Goal: Task Accomplishment & Management: Use online tool/utility

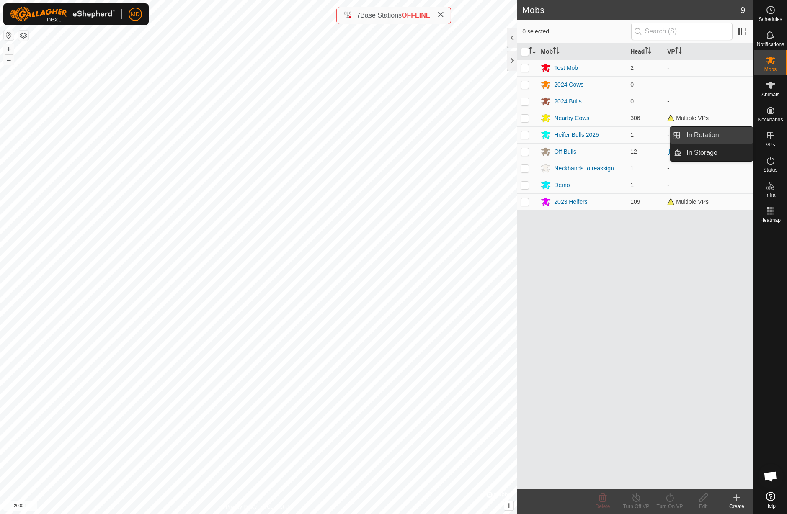
click at [739, 134] on link "In Rotation" at bounding box center [717, 135] width 72 height 17
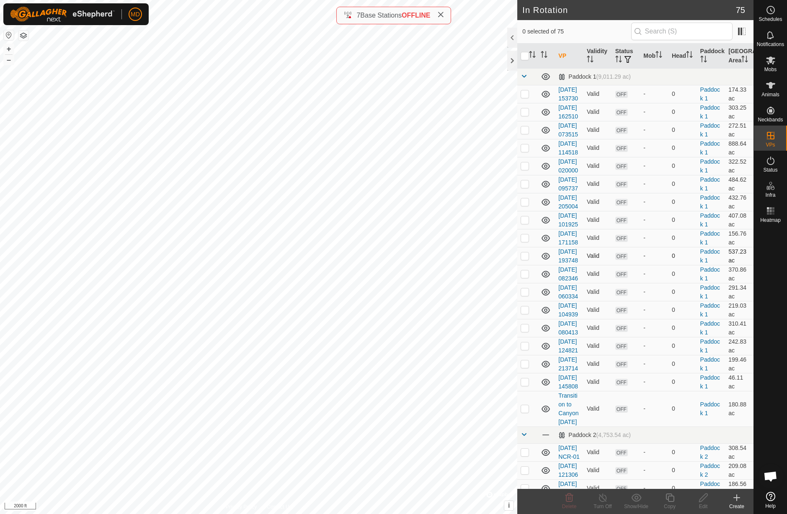
checkbox input "true"
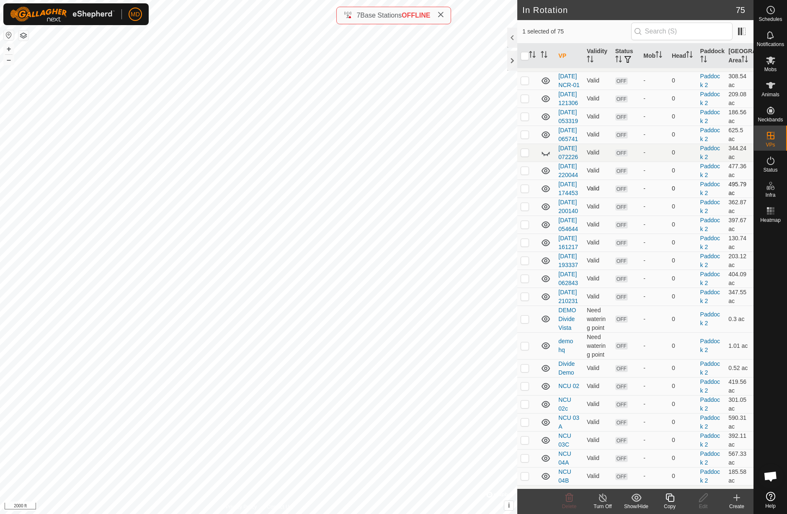
scroll to position [349, 0]
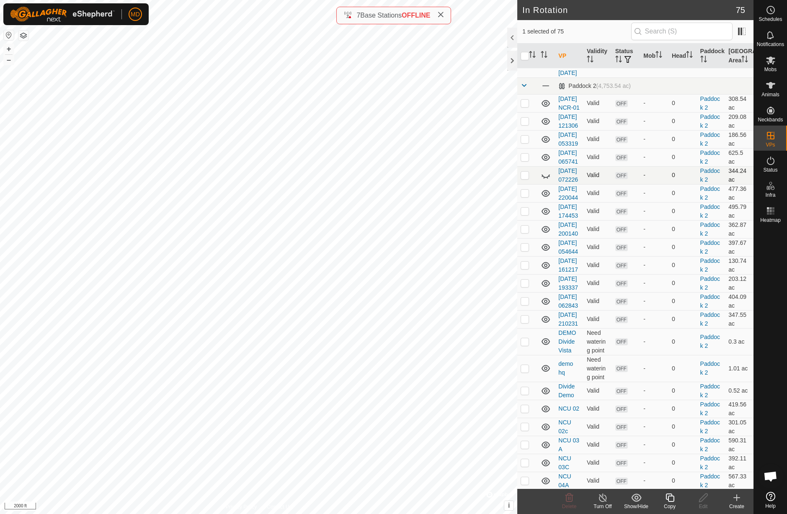
click at [544, 178] on icon at bounding box center [546, 176] width 8 height 3
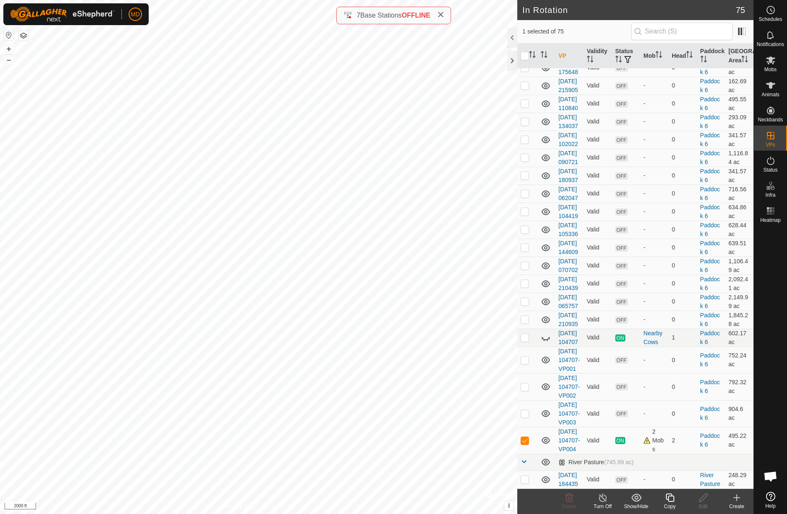
scroll to position [1138, 0]
click at [546, 52] on icon at bounding box center [546, 50] width 8 height 3
click at [545, 341] on icon at bounding box center [546, 338] width 8 height 3
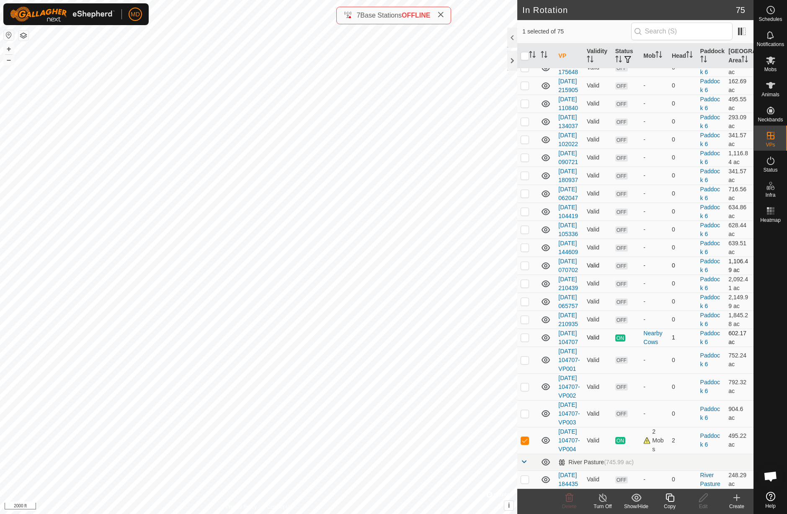
scroll to position [1283, 0]
click at [526, 53] on p-checkbox at bounding box center [525, 49] width 8 height 7
click at [525, 53] on p-checkbox at bounding box center [525, 49] width 8 height 7
checkbox input "false"
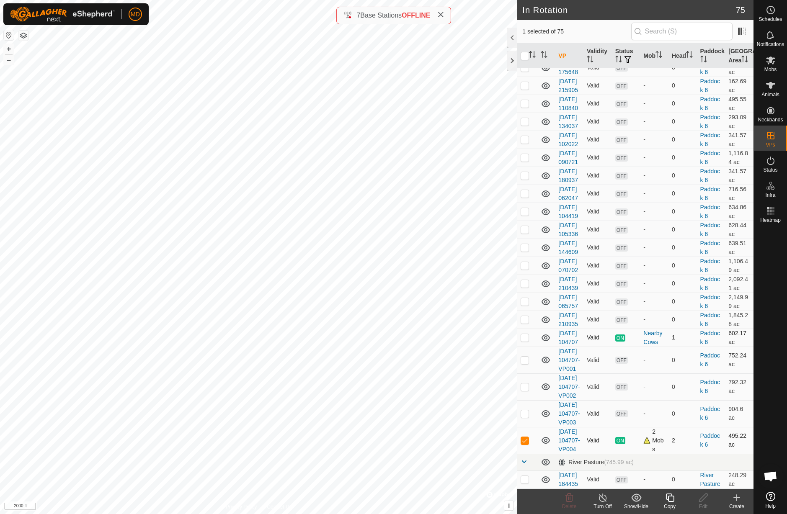
click at [526, 437] on p-checkbox at bounding box center [525, 440] width 8 height 7
checkbox input "false"
checkbox input "true"
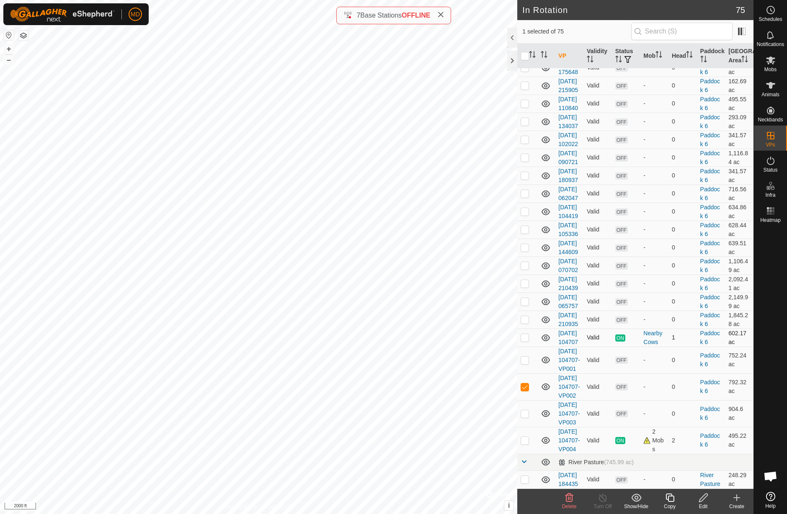
click at [671, 502] on icon at bounding box center [670, 498] width 8 height 8
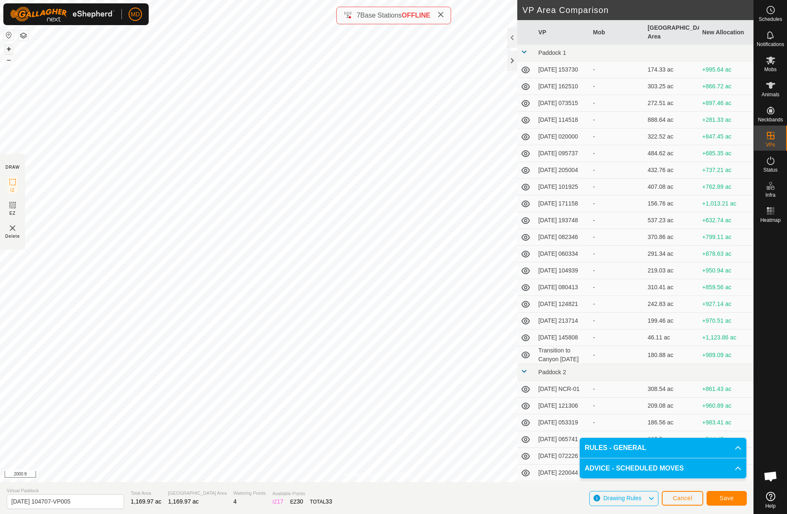
click at [10, 49] on button "+" at bounding box center [9, 49] width 10 height 10
click at [733, 502] on button "Save" at bounding box center [727, 498] width 40 height 15
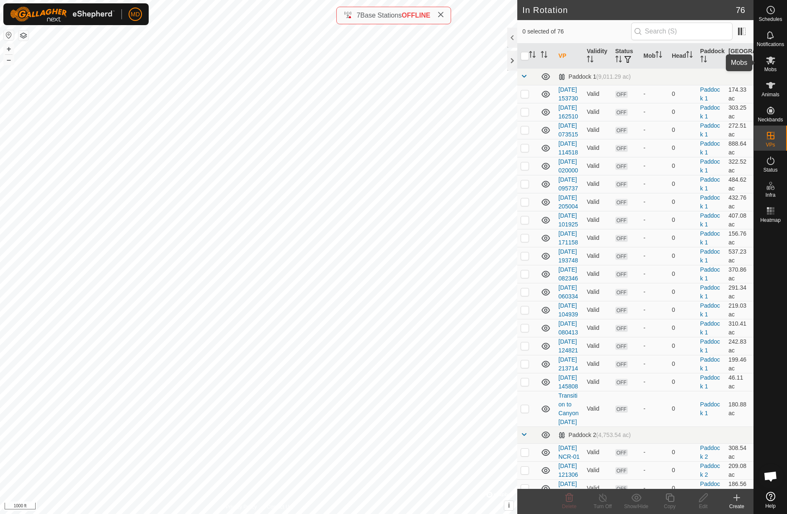
click at [770, 62] on icon at bounding box center [770, 61] width 9 height 8
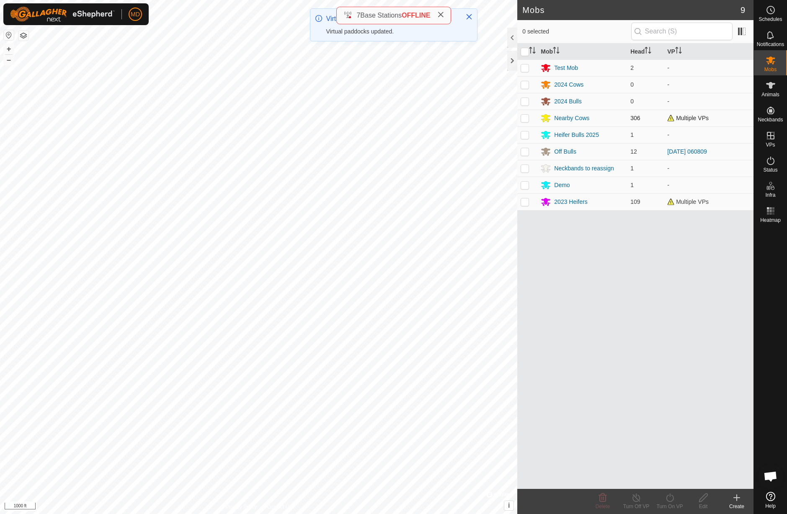
click at [525, 118] on p-checkbox at bounding box center [525, 118] width 8 height 7
checkbox input "true"
click at [526, 203] on p-checkbox at bounding box center [525, 202] width 8 height 7
checkbox input "true"
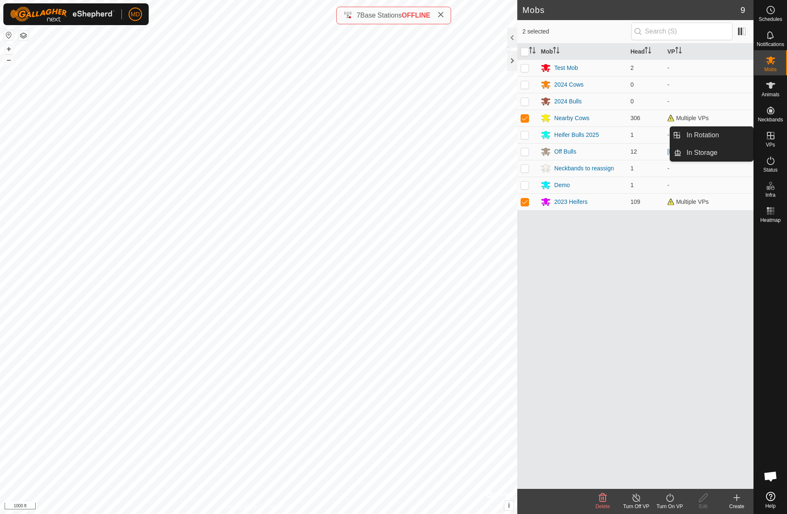
click at [772, 137] on icon at bounding box center [771, 136] width 10 height 10
click at [731, 136] on link "In Rotation" at bounding box center [717, 135] width 72 height 17
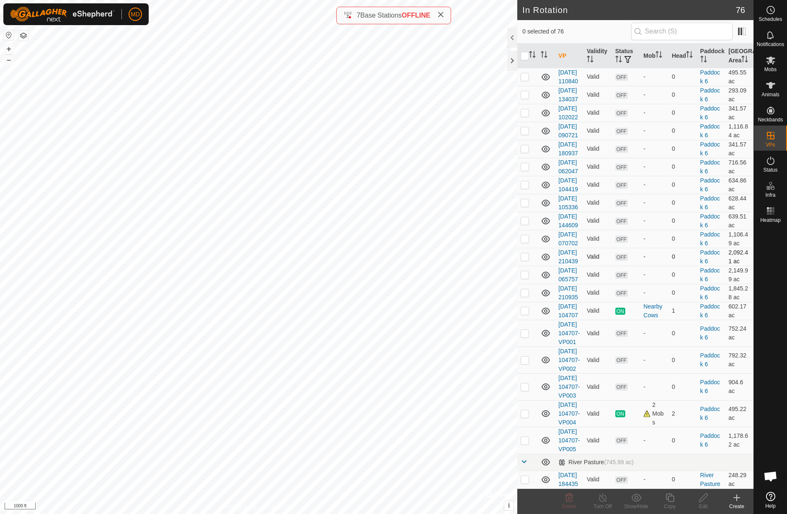
scroll to position [1701, 0]
click at [768, 66] on es-mob-svg-icon at bounding box center [770, 60] width 15 height 13
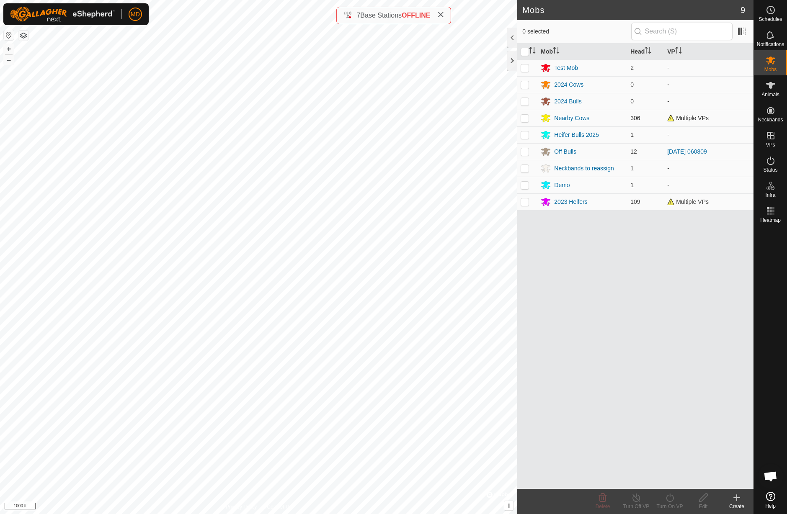
click at [525, 119] on p-checkbox at bounding box center [525, 118] width 8 height 7
checkbox input "true"
click at [527, 204] on p-checkbox at bounding box center [525, 202] width 8 height 7
checkbox input "true"
click at [670, 498] on icon at bounding box center [670, 498] width 10 height 10
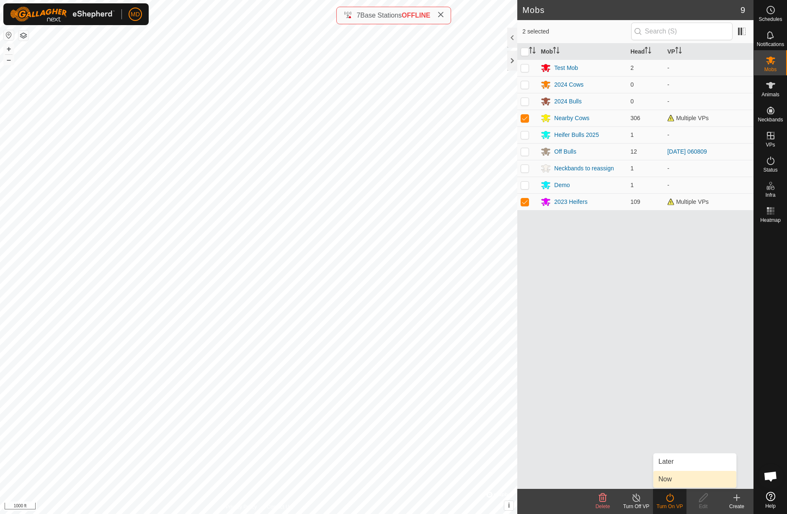
click at [670, 481] on link "Now" at bounding box center [694, 479] width 83 height 17
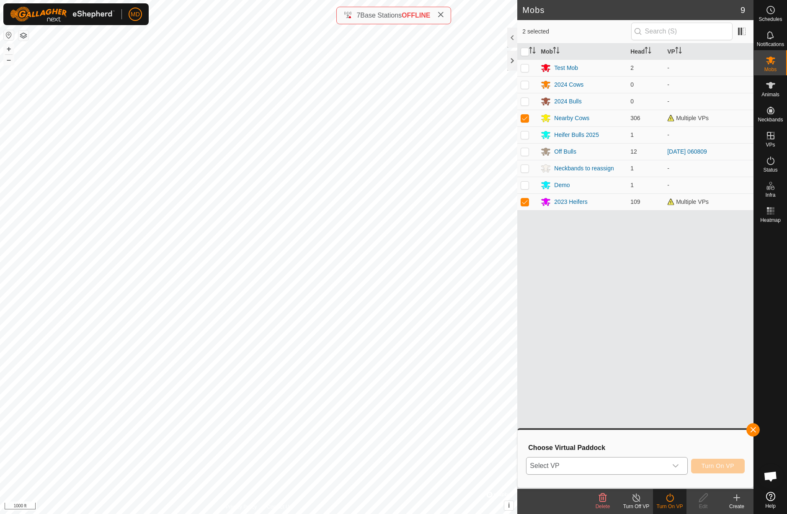
click at [671, 468] on div "dropdown trigger" at bounding box center [675, 466] width 17 height 17
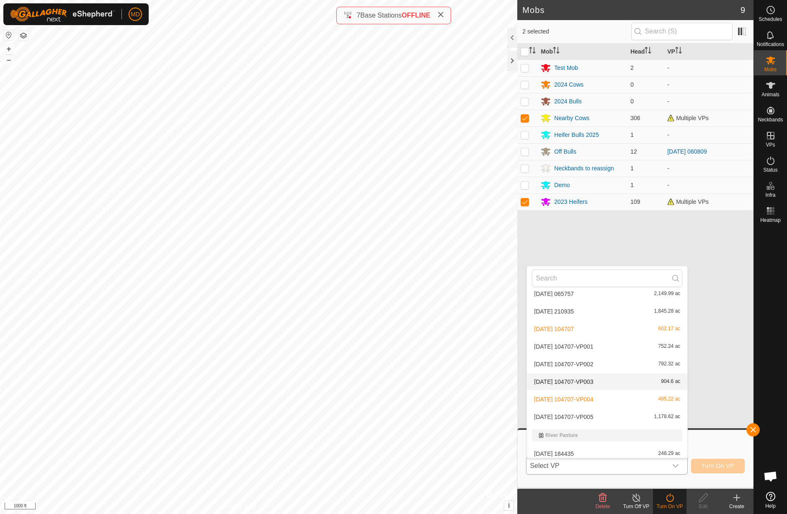
scroll to position [1246, 0]
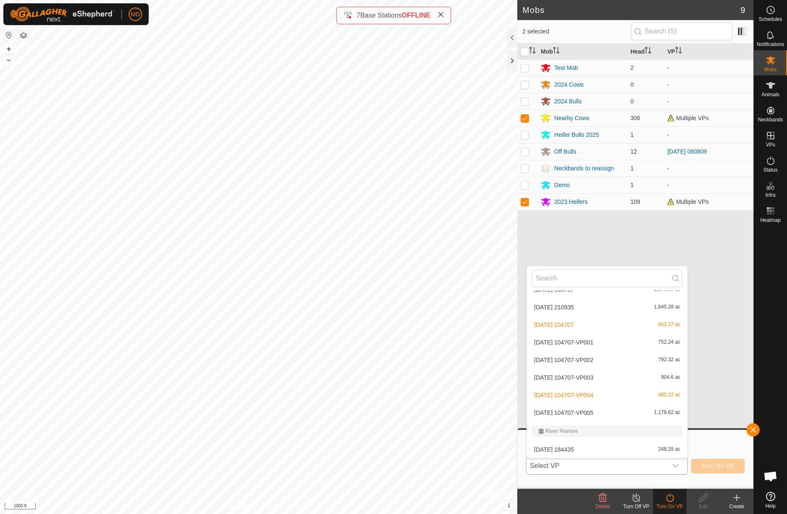
click at [571, 395] on li "[DATE] 104707-VP004 495.22 ac" at bounding box center [607, 395] width 160 height 17
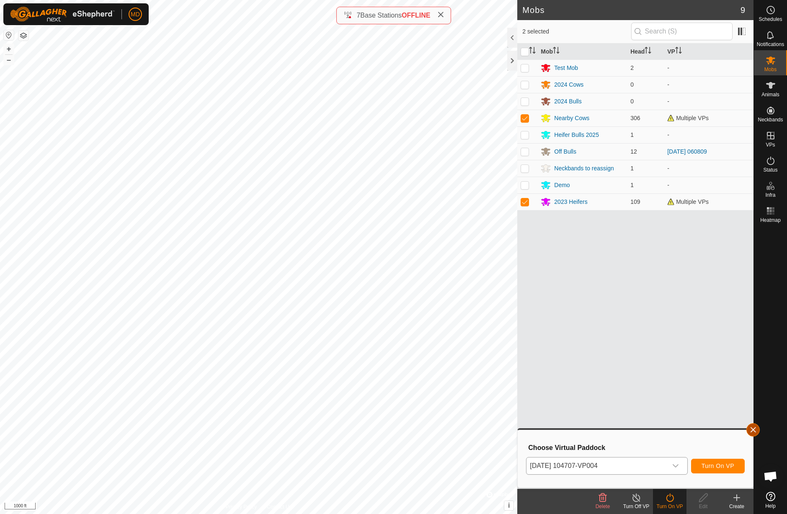
click at [754, 430] on button "button" at bounding box center [752, 429] width 13 height 13
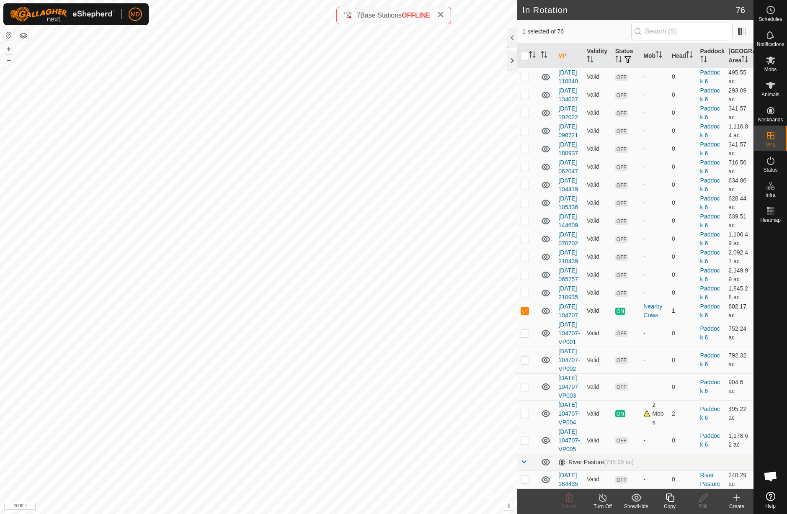
scroll to position [1606, 0]
click at [769, 61] on icon at bounding box center [770, 61] width 9 height 8
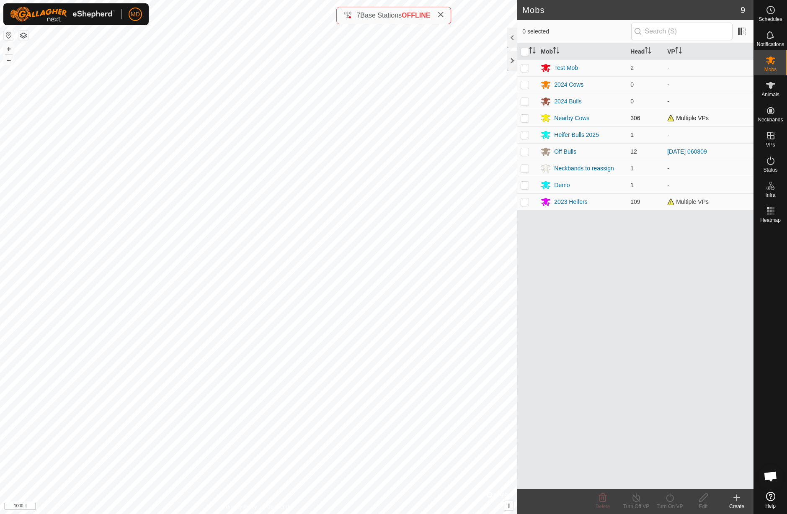
click at [526, 119] on p-checkbox at bounding box center [525, 118] width 8 height 7
checkbox input "true"
click at [524, 203] on p-checkbox at bounding box center [525, 202] width 8 height 7
checkbox input "true"
click at [671, 498] on icon at bounding box center [670, 498] width 10 height 10
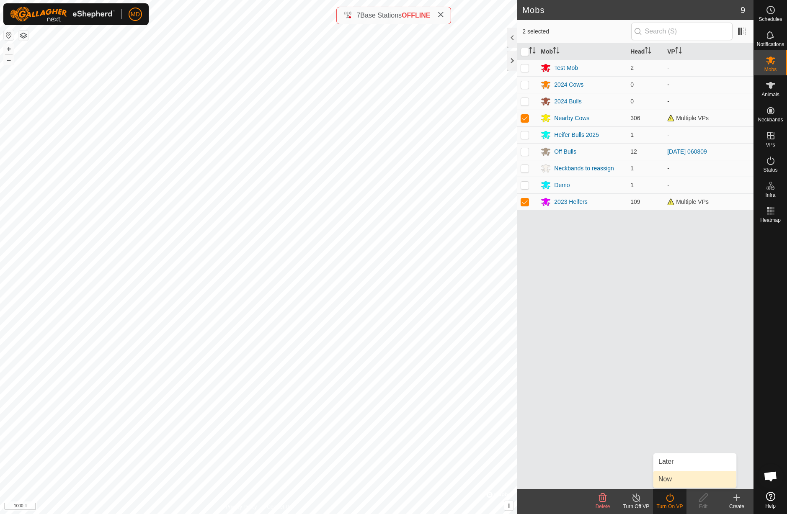
click at [671, 482] on link "Now" at bounding box center [694, 479] width 83 height 17
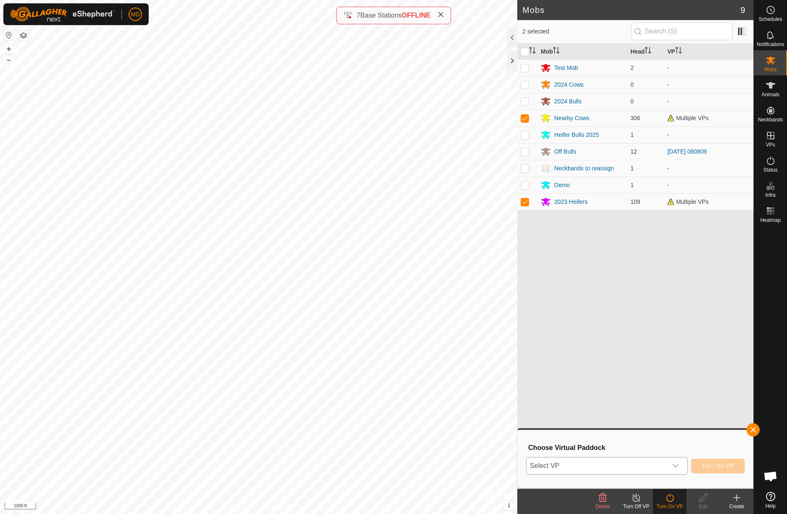
click at [676, 467] on icon "dropdown trigger" at bounding box center [675, 466] width 7 height 7
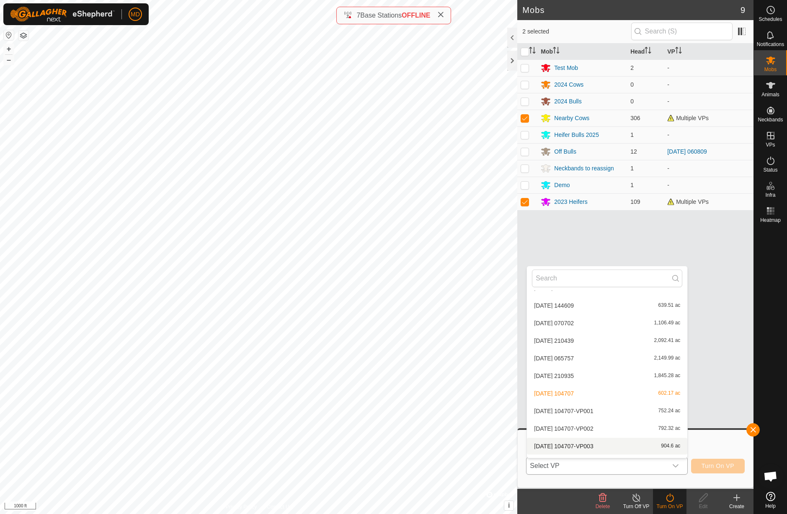
scroll to position [1174, 0]
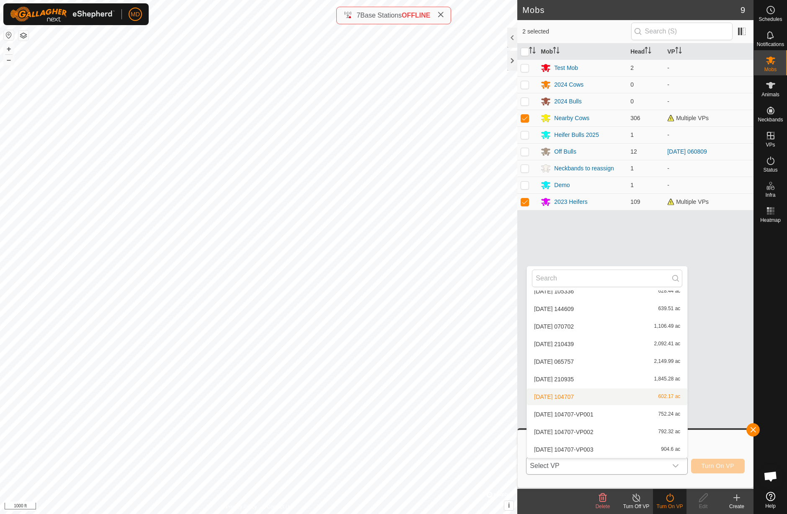
click at [558, 398] on li "[DATE] 104707 602.17 ac" at bounding box center [607, 397] width 160 height 17
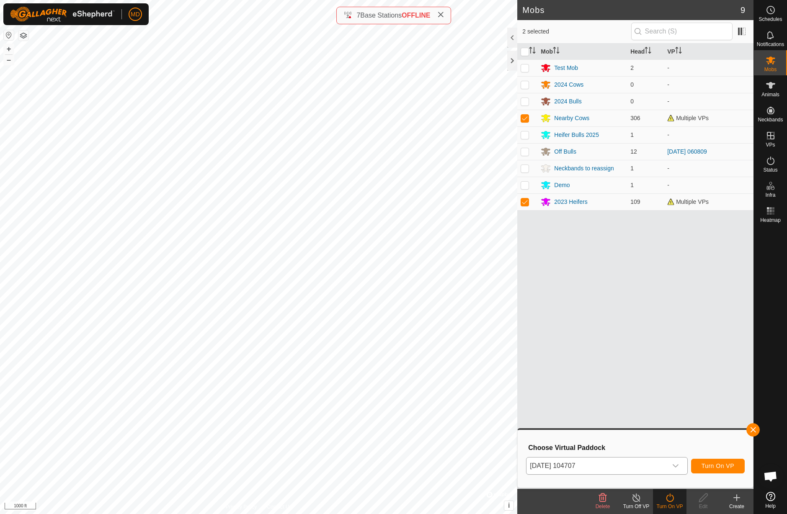
click at [706, 468] on span "Turn On VP" at bounding box center [718, 466] width 33 height 7
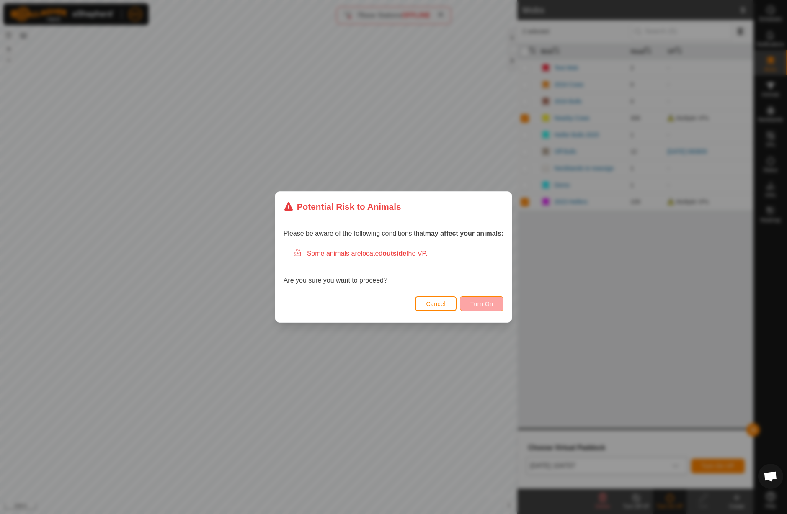
click at [487, 304] on span "Turn On" at bounding box center [481, 304] width 23 height 7
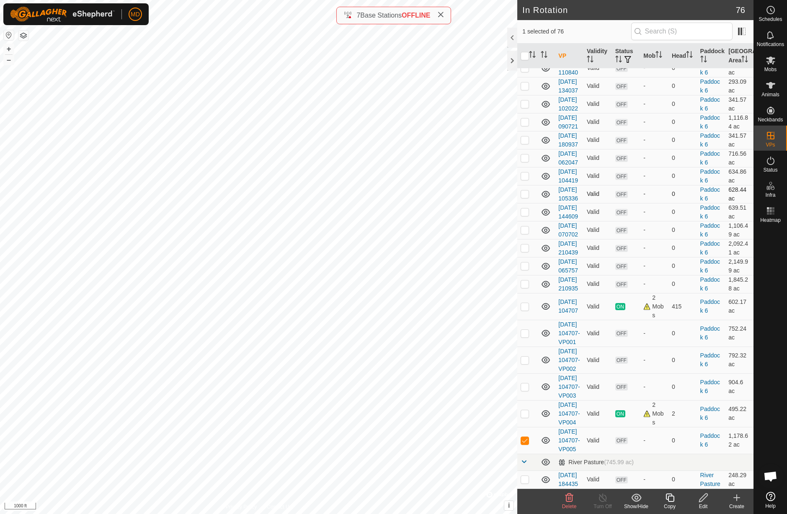
scroll to position [1701, 0]
click at [525, 437] on p-checkbox at bounding box center [525, 440] width 8 height 7
checkbox input "true"
click at [772, 60] on icon at bounding box center [770, 61] width 9 height 8
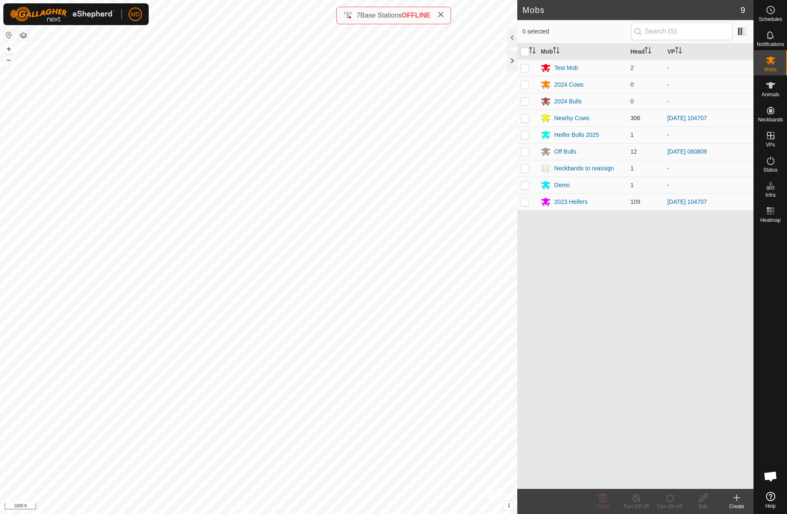
click at [525, 119] on p-checkbox at bounding box center [525, 118] width 8 height 7
checkbox input "true"
click at [526, 203] on p-checkbox at bounding box center [525, 202] width 8 height 7
checkbox input "true"
click at [671, 499] on icon at bounding box center [670, 498] width 10 height 10
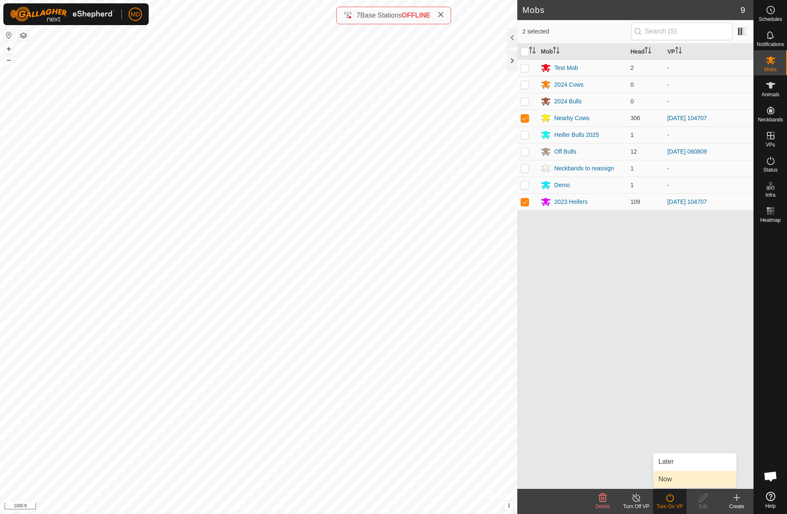
click at [667, 479] on link "Now" at bounding box center [694, 479] width 83 height 17
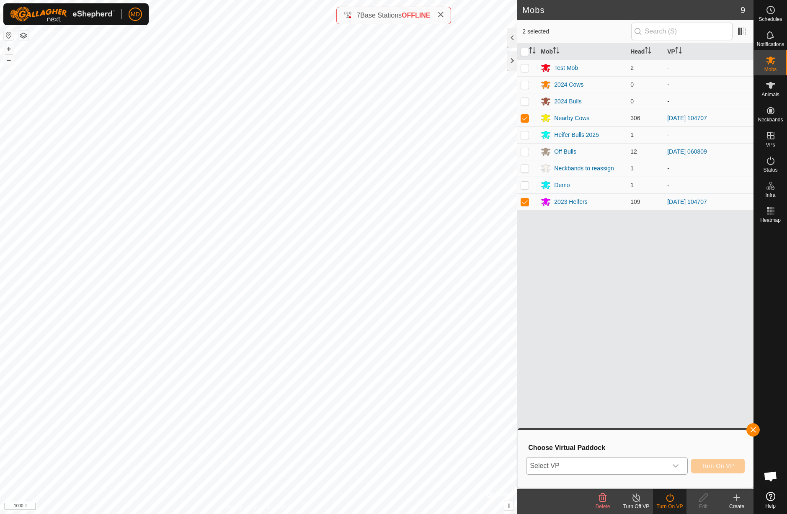
click at [677, 467] on icon "dropdown trigger" at bounding box center [675, 466] width 7 height 7
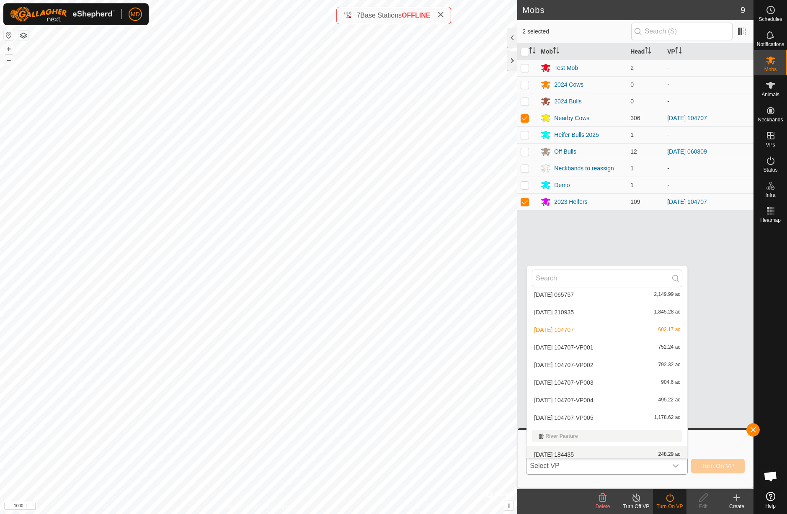
scroll to position [1246, 0]
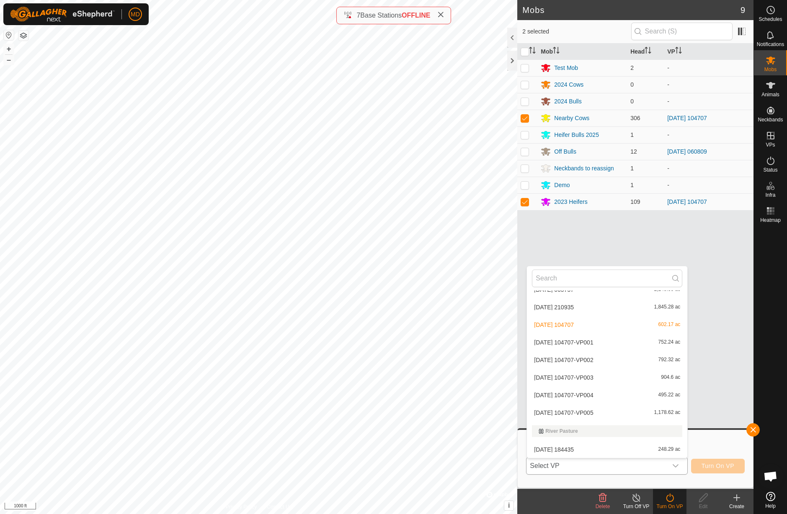
click at [559, 412] on li "[DATE] 104707-VP005 1,178.62 ac" at bounding box center [607, 413] width 160 height 17
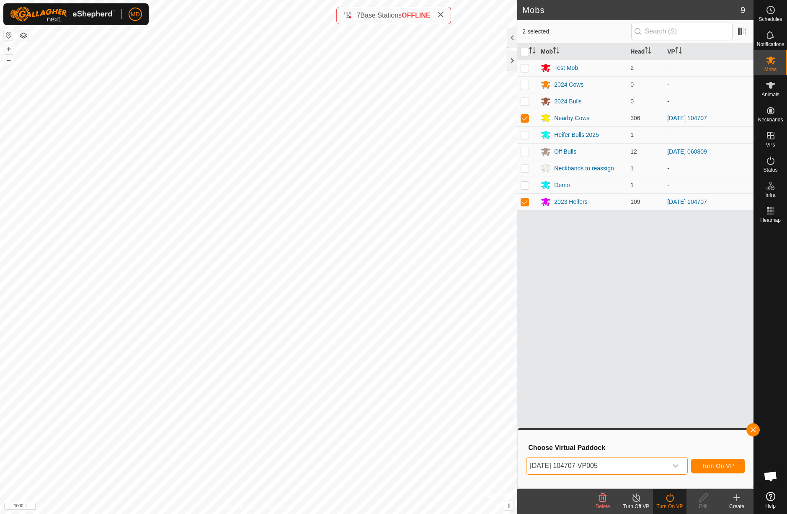
click at [707, 468] on span "Turn On VP" at bounding box center [718, 466] width 33 height 7
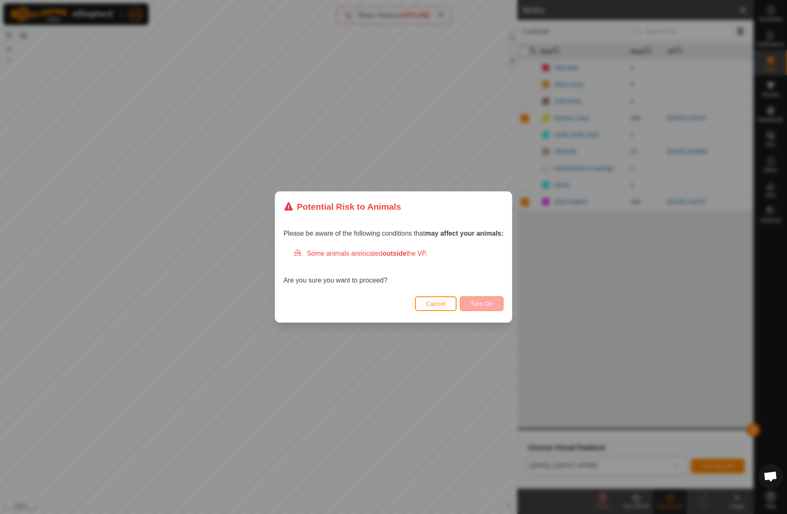
click at [473, 304] on span "Turn On" at bounding box center [481, 304] width 23 height 7
